Goal: Task Accomplishment & Management: Manage account settings

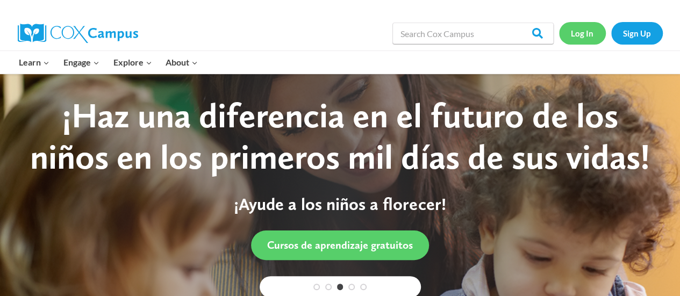
click at [579, 29] on link "Log In" at bounding box center [582, 33] width 47 height 22
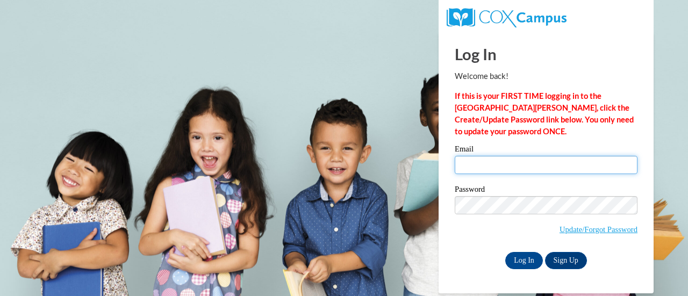
click at [489, 167] on input "Email" at bounding box center [545, 165] width 183 height 18
type input "[PERSON_NAME][EMAIL_ADDRESS][PERSON_NAME][DOMAIN_NAME]"
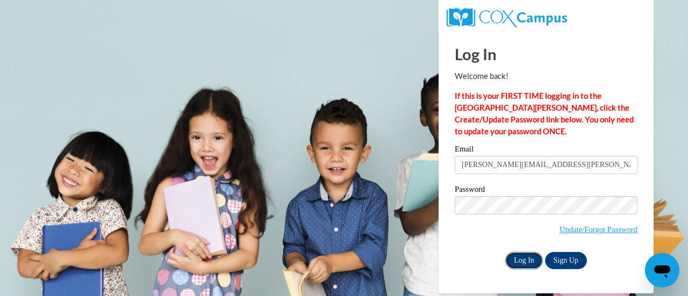
click at [524, 264] on input "Log In" at bounding box center [524, 260] width 38 height 17
click at [523, 259] on input "Log In" at bounding box center [524, 260] width 38 height 17
click at [523, 260] on input "Log In" at bounding box center [524, 260] width 38 height 17
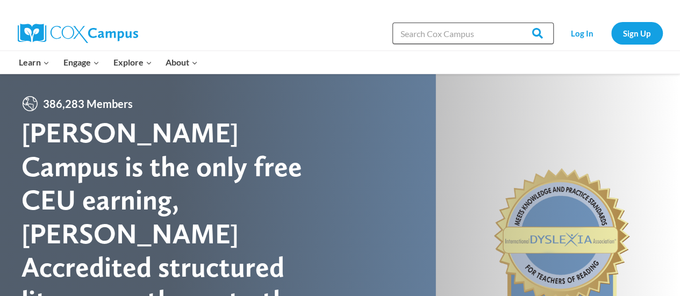
click at [460, 37] on input "Search in [URL][DOMAIN_NAME]" at bounding box center [472, 33] width 161 height 21
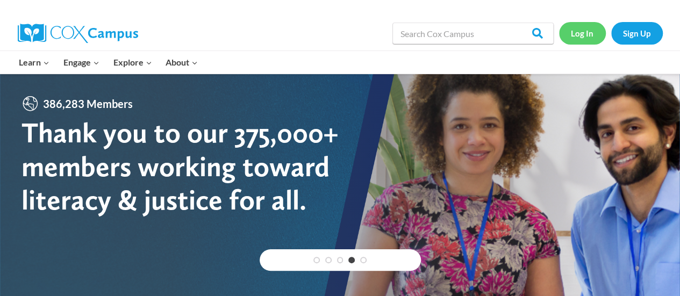
click at [573, 36] on link "Log In" at bounding box center [582, 33] width 47 height 22
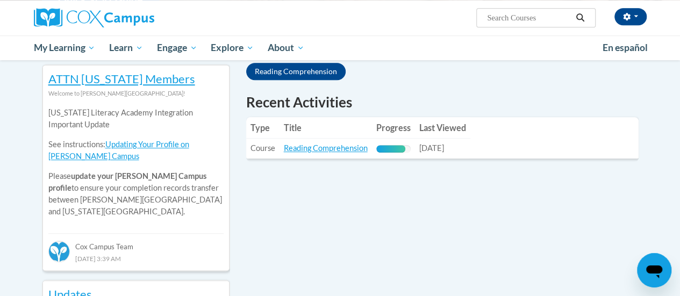
scroll to position [356, 0]
click at [285, 73] on link "Reading Comprehension" at bounding box center [295, 70] width 99 height 17
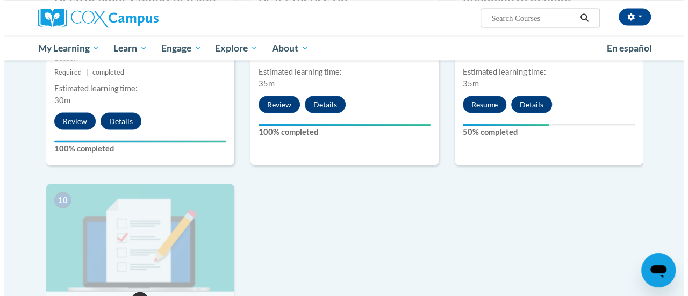
scroll to position [1005, 0]
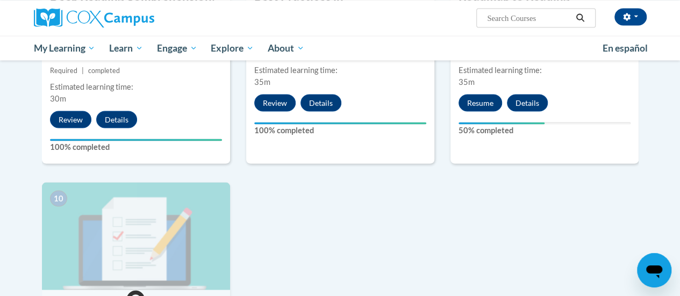
click at [478, 99] on button "Resume" at bounding box center [480, 102] width 44 height 17
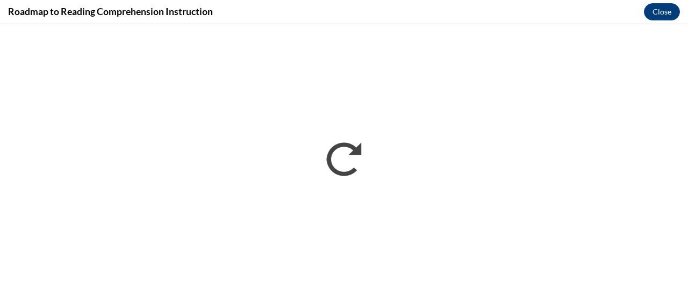
scroll to position [0, 0]
